Goal: Task Accomplishment & Management: Manage account settings

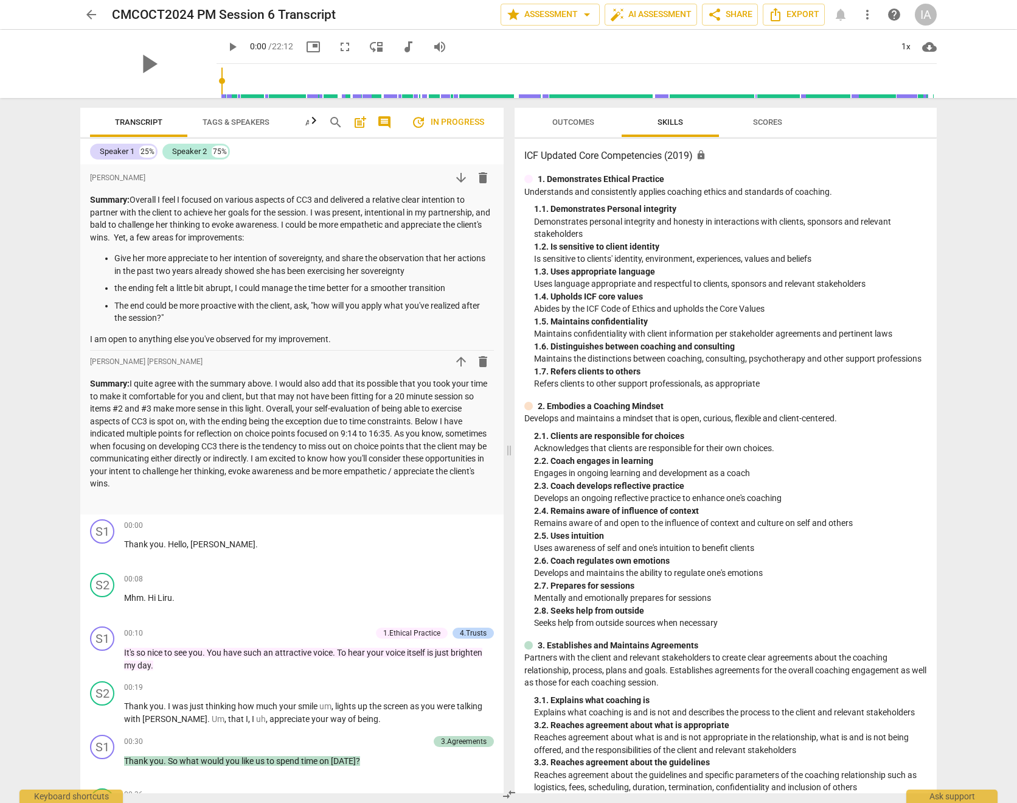
click at [924, 11] on div "IA" at bounding box center [926, 15] width 22 height 22
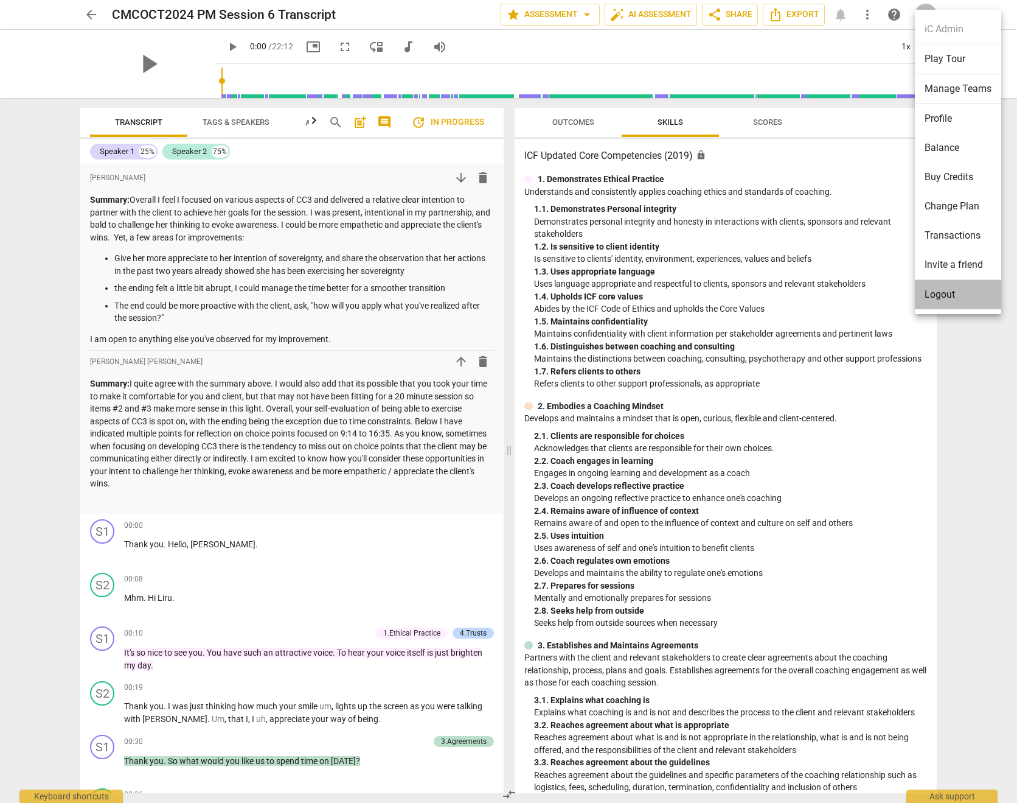
click at [949, 297] on li "Logout" at bounding box center [958, 294] width 86 height 29
